Goal: Transaction & Acquisition: Purchase product/service

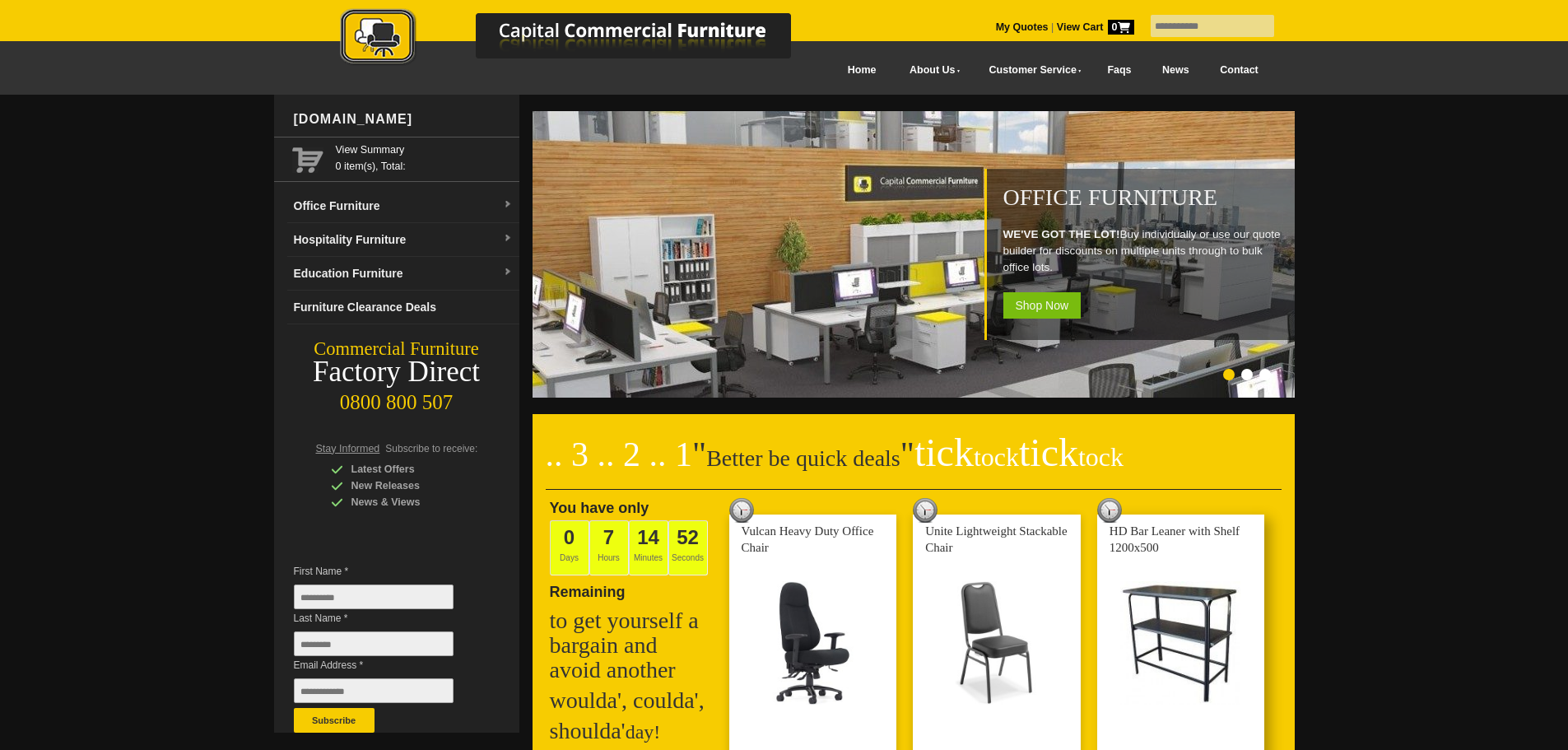
click at [1201, 613] on link at bounding box center [1181, 658] width 168 height 289
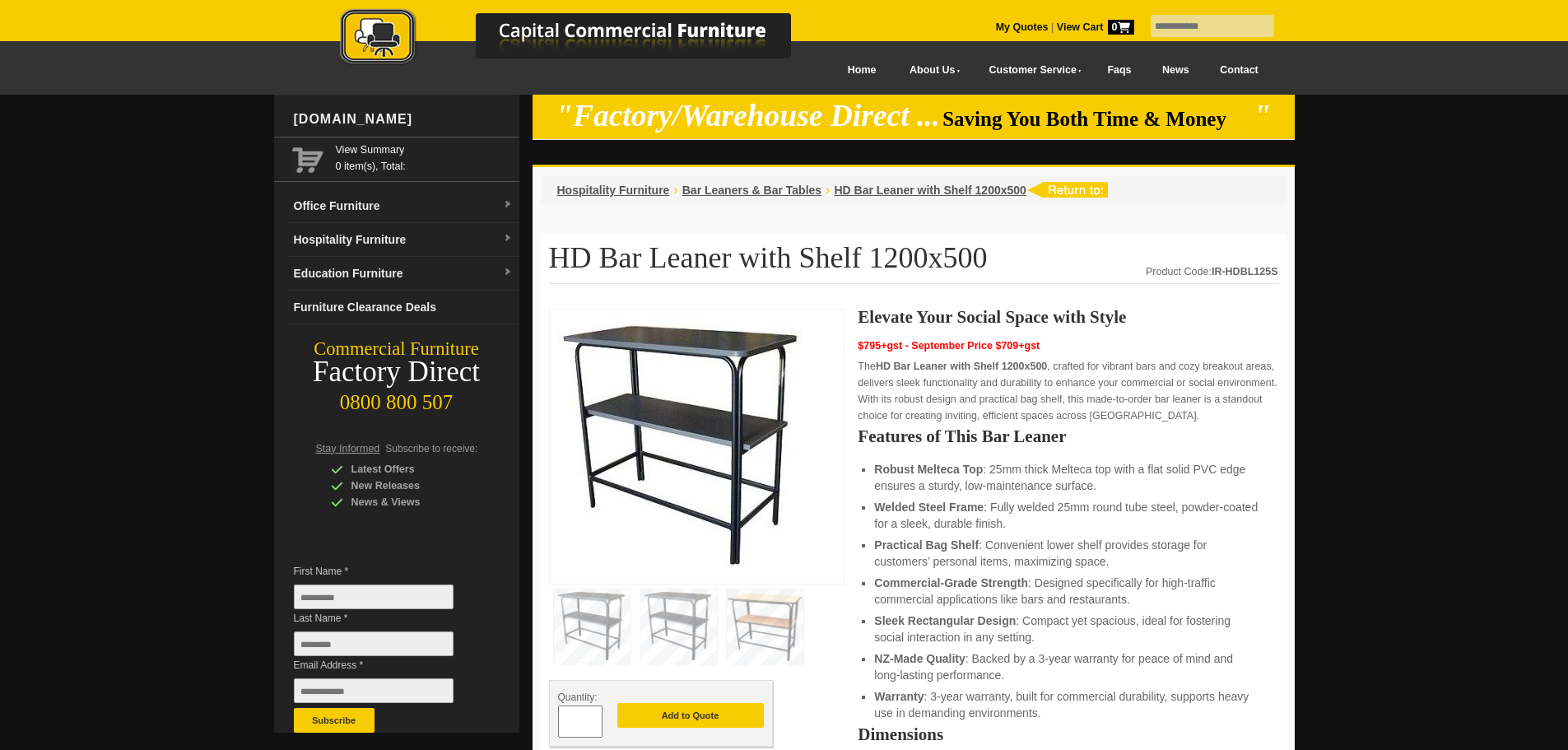
click at [709, 419] on img at bounding box center [682, 444] width 247 height 253
click at [756, 363] on img at bounding box center [682, 444] width 247 height 253
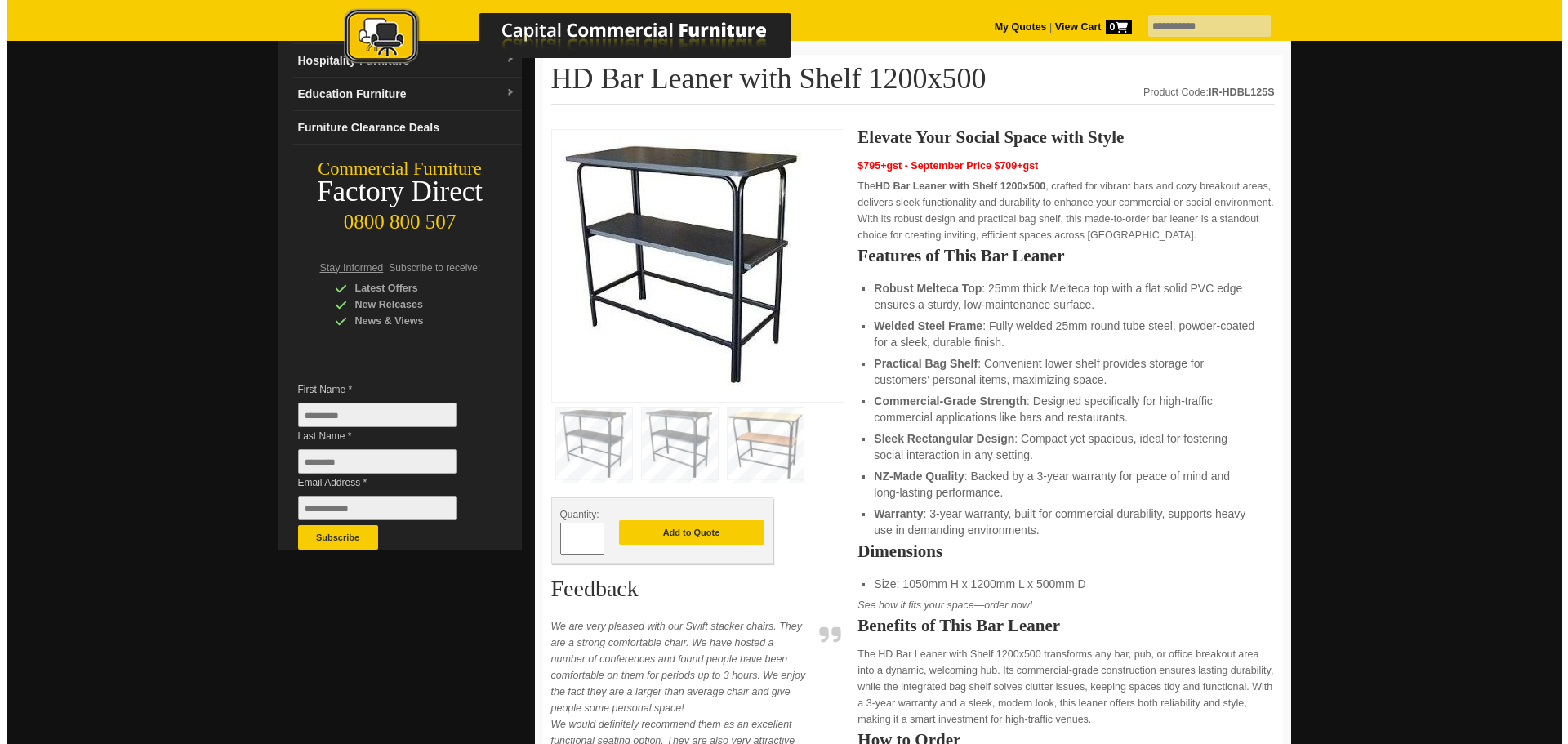
scroll to position [163, 0]
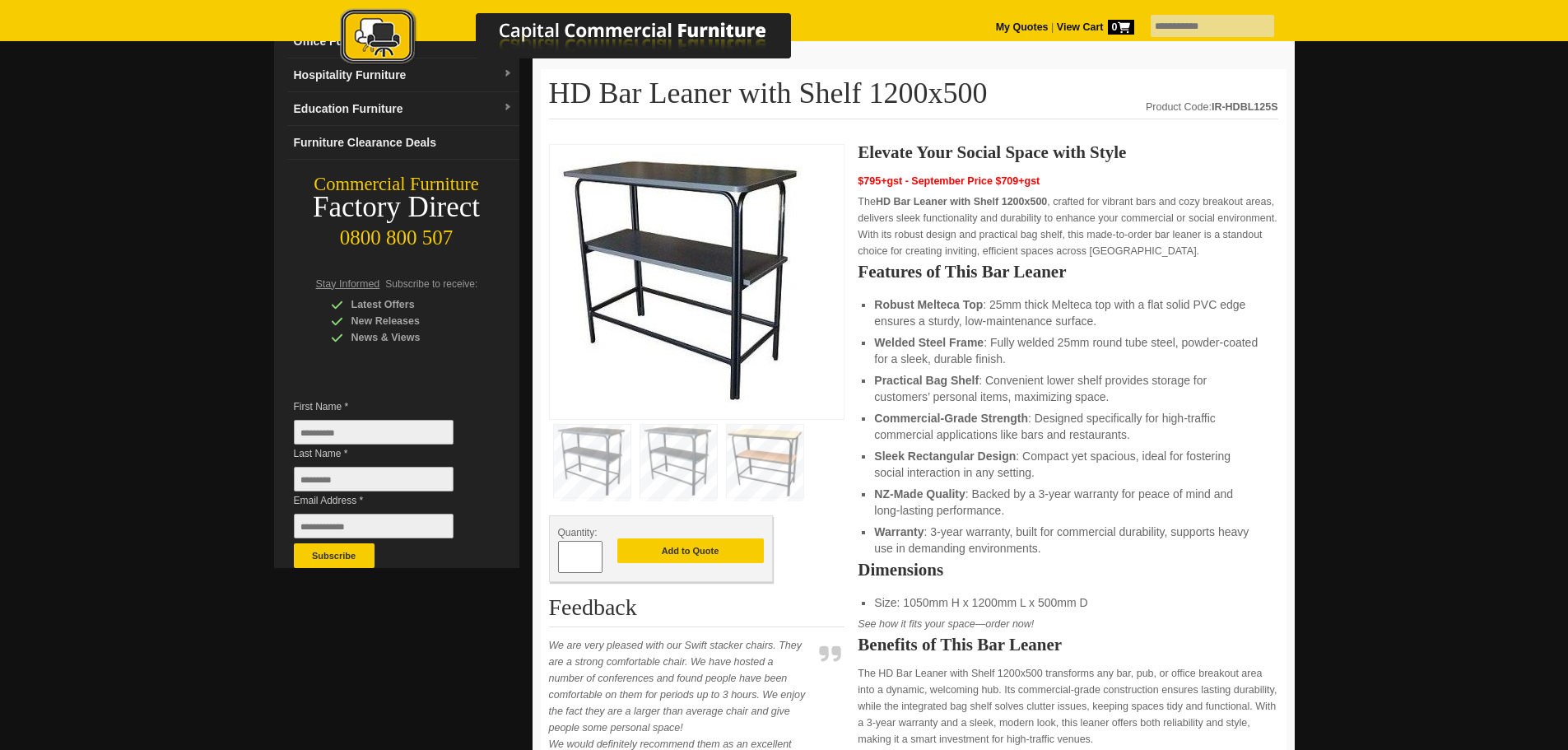
click at [599, 464] on img at bounding box center [592, 461] width 76 height 73
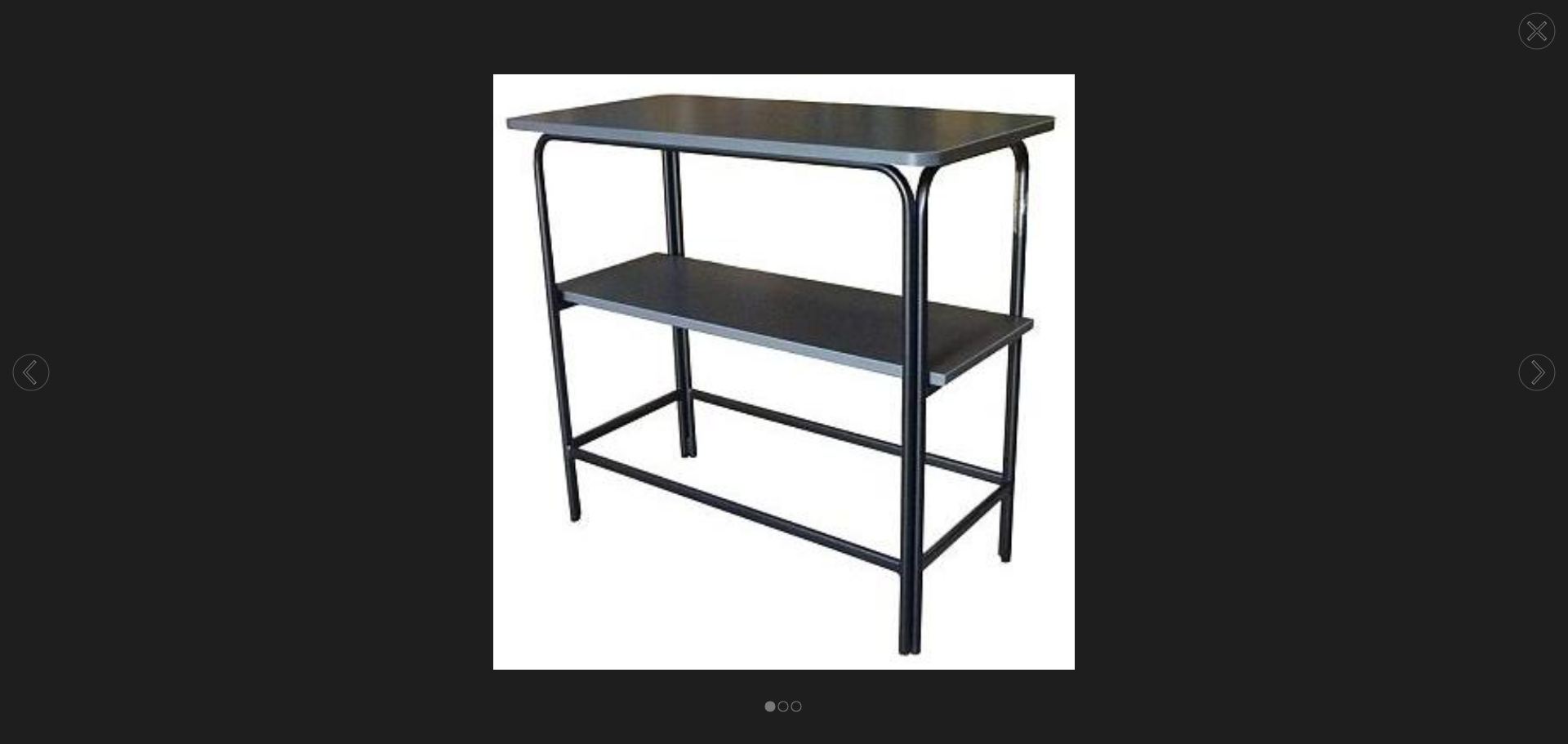
click at [786, 355] on img at bounding box center [784, 372] width 1568 height 595
